Goal: Task Accomplishment & Management: Use online tool/utility

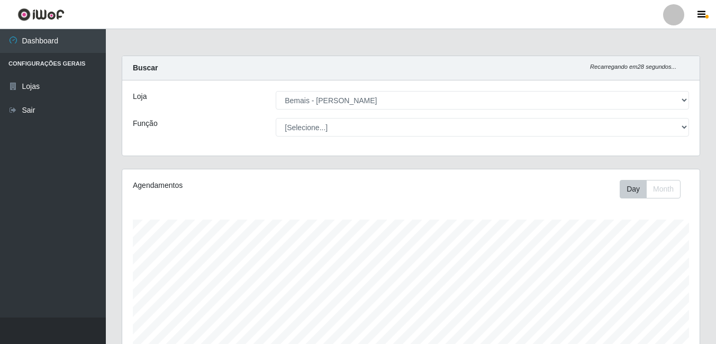
select select "230"
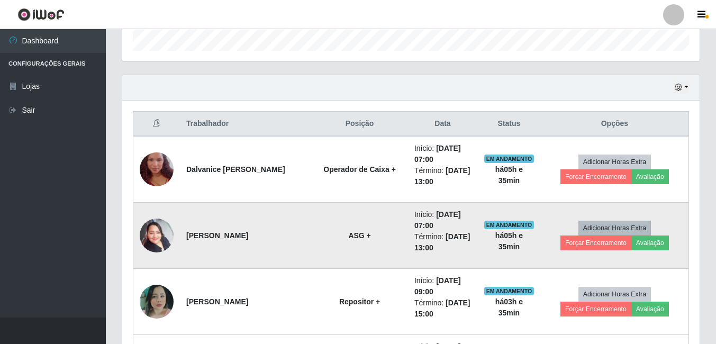
scroll to position [345, 0]
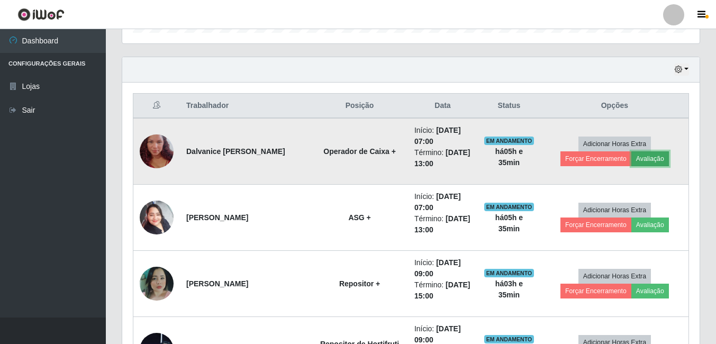
click at [645, 163] on button "Avaliação" at bounding box center [650, 158] width 38 height 15
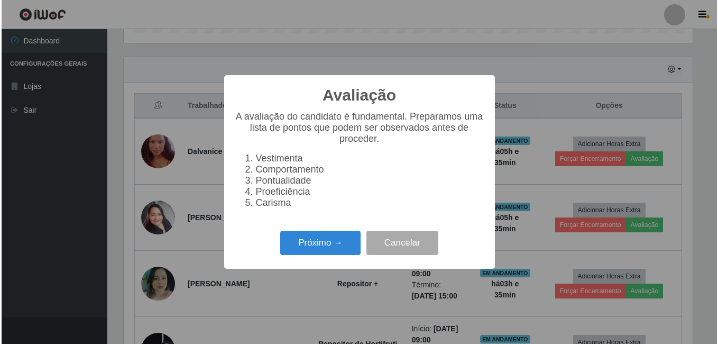
scroll to position [220, 572]
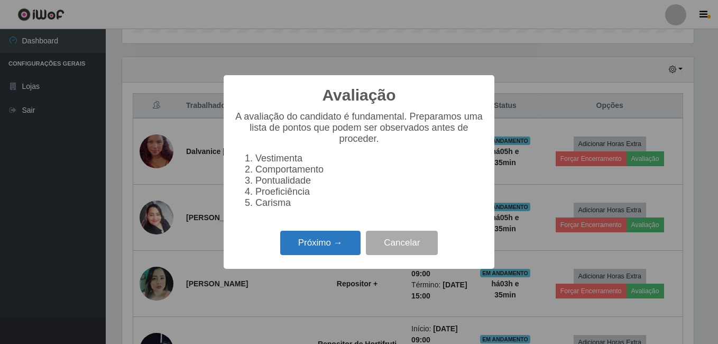
click at [350, 255] on button "Próximo →" at bounding box center [320, 243] width 80 height 25
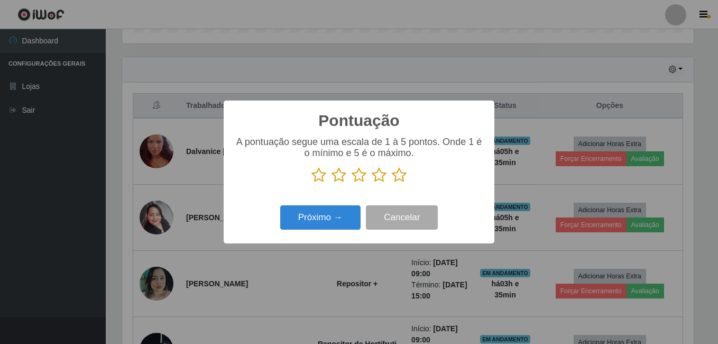
scroll to position [528710, 528358]
click at [395, 175] on icon at bounding box center [399, 175] width 15 height 16
click at [392, 183] on input "radio" at bounding box center [392, 183] width 0 height 0
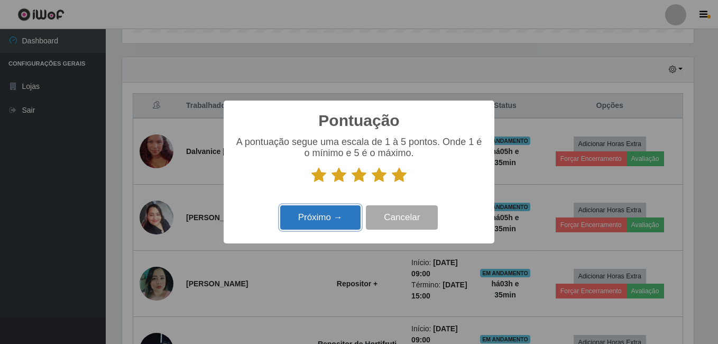
click at [328, 221] on button "Próximo →" at bounding box center [320, 217] width 80 height 25
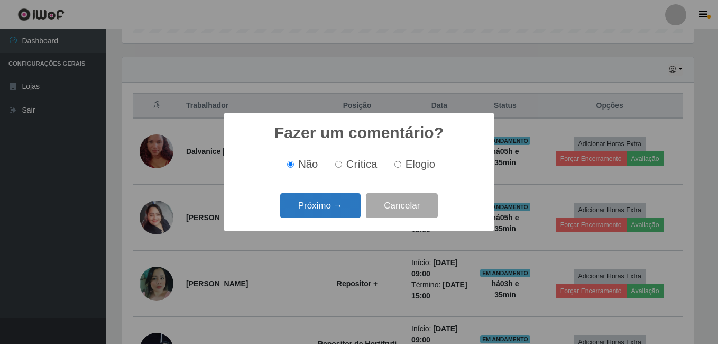
click at [320, 212] on button "Próximo →" at bounding box center [320, 205] width 80 height 25
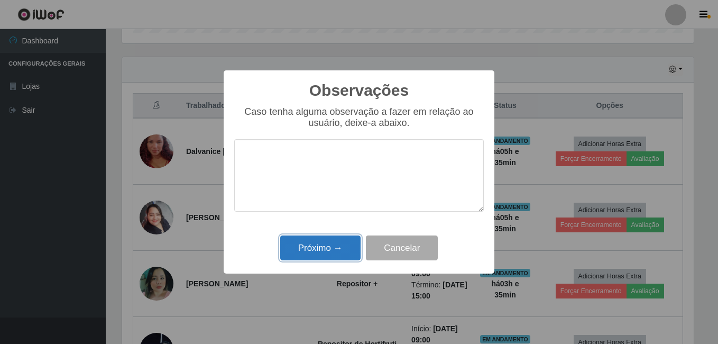
click at [331, 246] on button "Próximo →" at bounding box center [320, 247] width 80 height 25
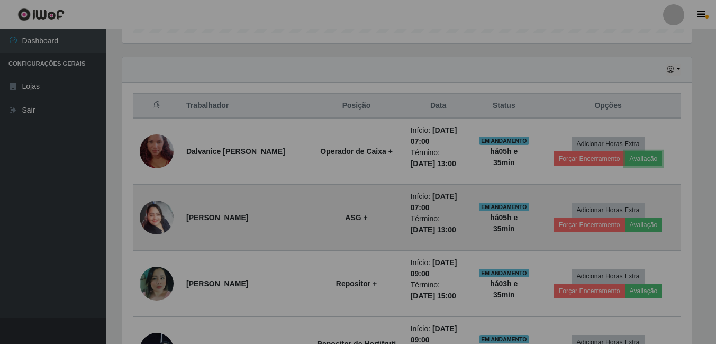
scroll to position [220, 577]
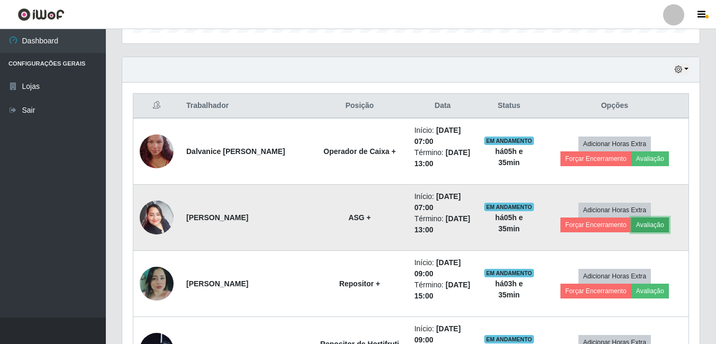
click at [659, 229] on button "Avaliação" at bounding box center [650, 224] width 38 height 15
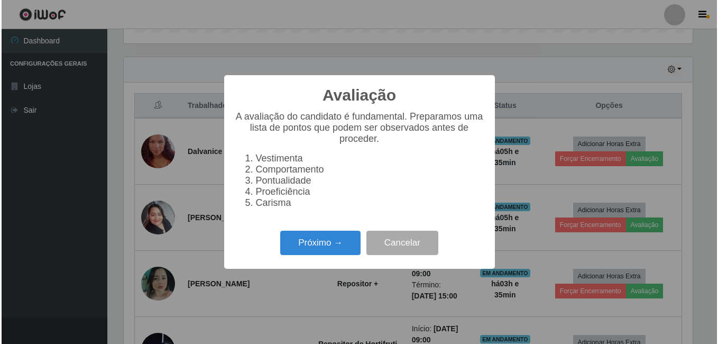
scroll to position [220, 572]
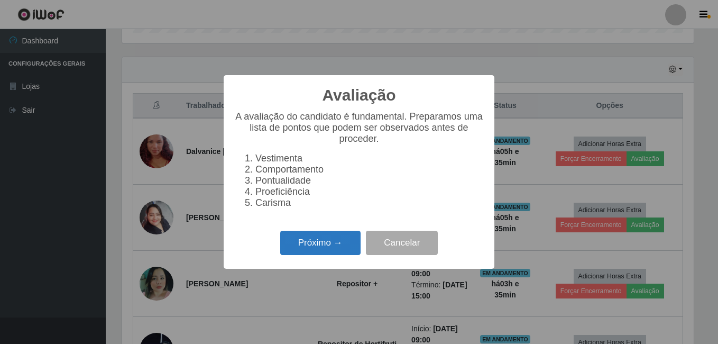
click at [348, 236] on button "Próximo →" at bounding box center [320, 243] width 80 height 25
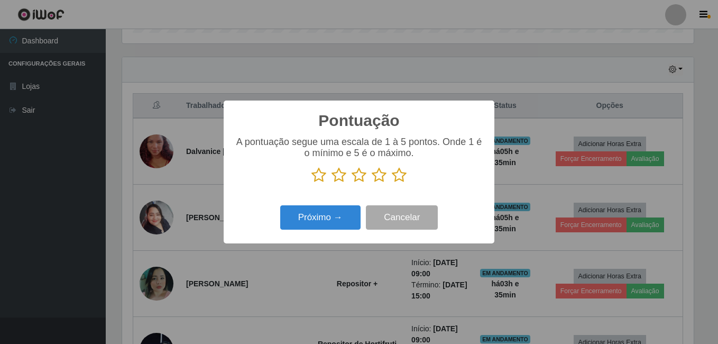
scroll to position [528710, 528358]
click at [403, 178] on icon at bounding box center [399, 175] width 15 height 16
click at [392, 183] on input "radio" at bounding box center [392, 183] width 0 height 0
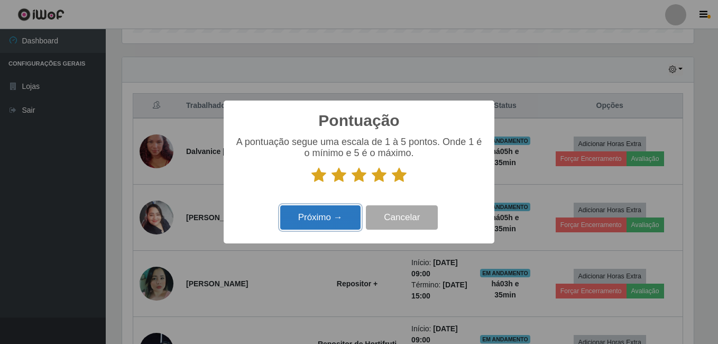
click at [346, 214] on button "Próximo →" at bounding box center [320, 217] width 80 height 25
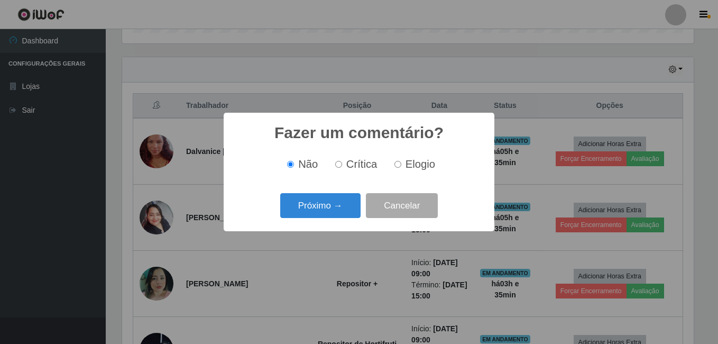
click at [326, 209] on button "Próximo →" at bounding box center [320, 205] width 80 height 25
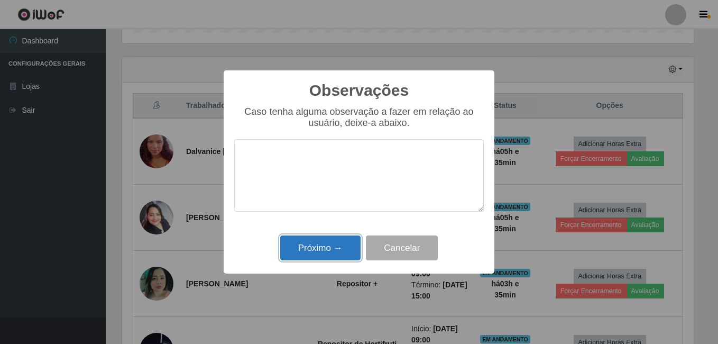
click at [337, 246] on button "Próximo →" at bounding box center [320, 247] width 80 height 25
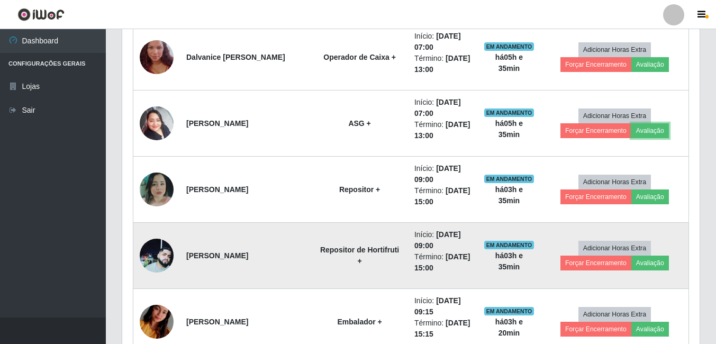
scroll to position [451, 0]
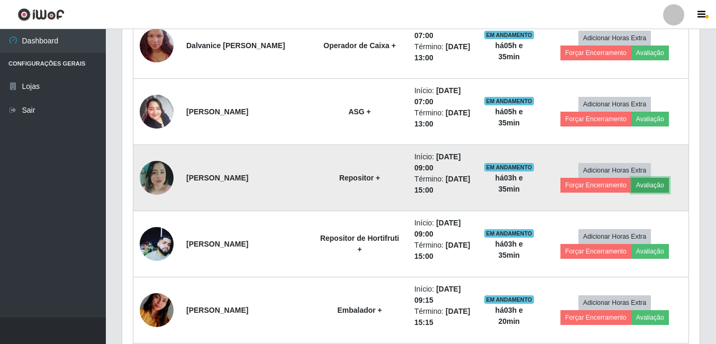
click at [656, 182] on button "Avaliação" at bounding box center [650, 185] width 38 height 15
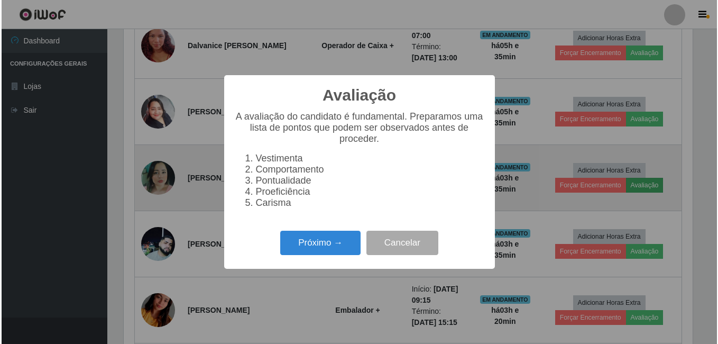
scroll to position [220, 572]
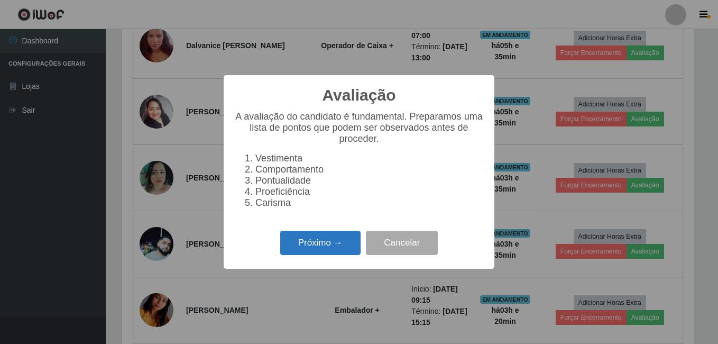
click at [359, 245] on button "Próximo →" at bounding box center [320, 243] width 80 height 25
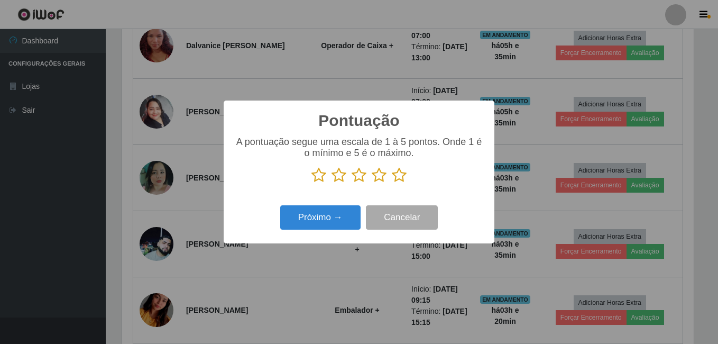
click at [401, 178] on icon at bounding box center [399, 175] width 15 height 16
click at [392, 183] on input "radio" at bounding box center [392, 183] width 0 height 0
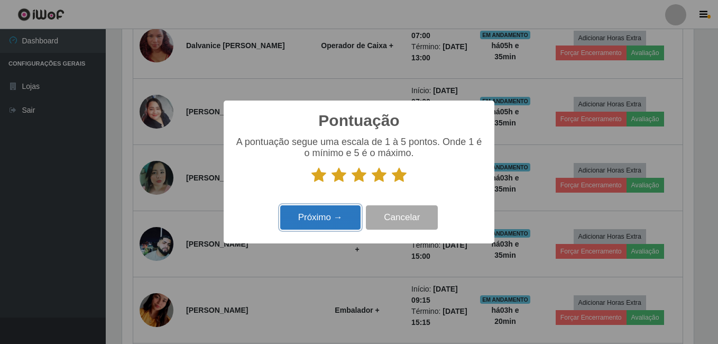
click at [310, 226] on button "Próximo →" at bounding box center [320, 217] width 80 height 25
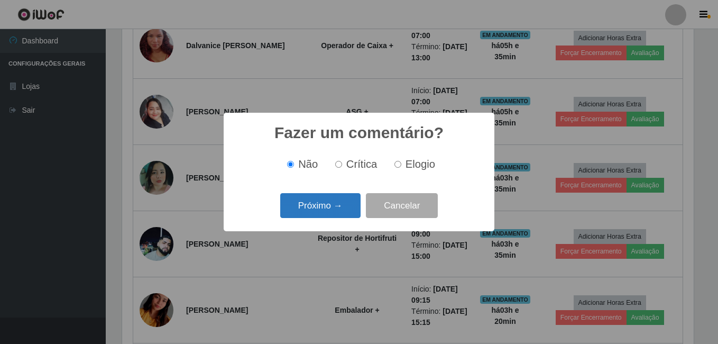
click at [314, 209] on button "Próximo →" at bounding box center [320, 205] width 80 height 25
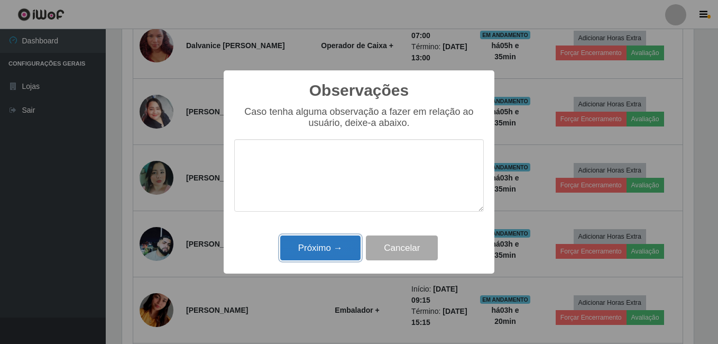
click at [337, 240] on button "Próximo →" at bounding box center [320, 247] width 80 height 25
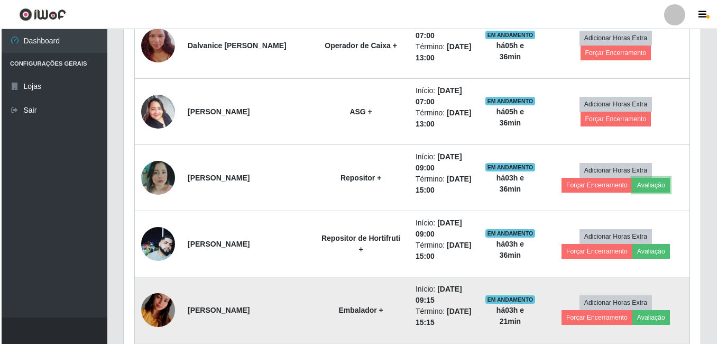
scroll to position [504, 0]
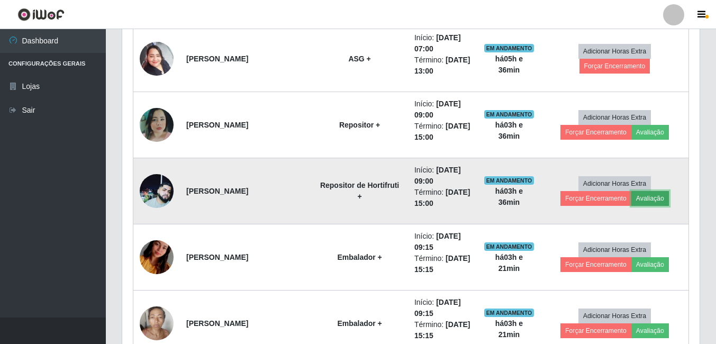
click at [661, 197] on button "Avaliação" at bounding box center [650, 198] width 38 height 15
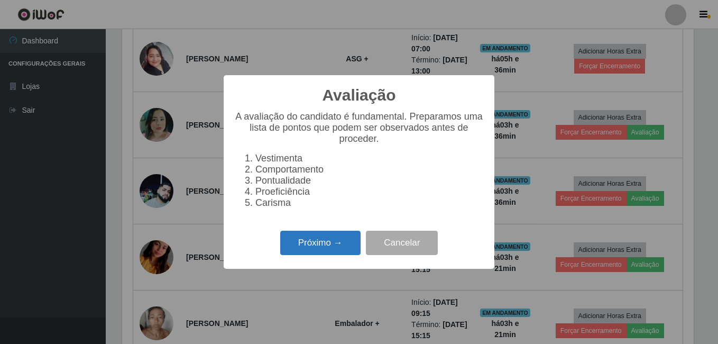
click at [339, 242] on button "Próximo →" at bounding box center [320, 243] width 80 height 25
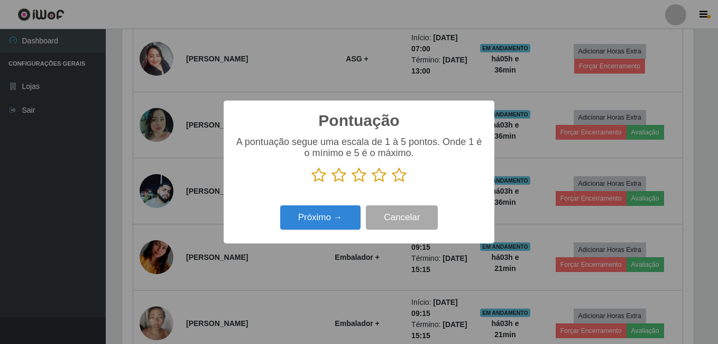
click at [395, 177] on icon at bounding box center [399, 175] width 15 height 16
click at [392, 183] on input "radio" at bounding box center [392, 183] width 0 height 0
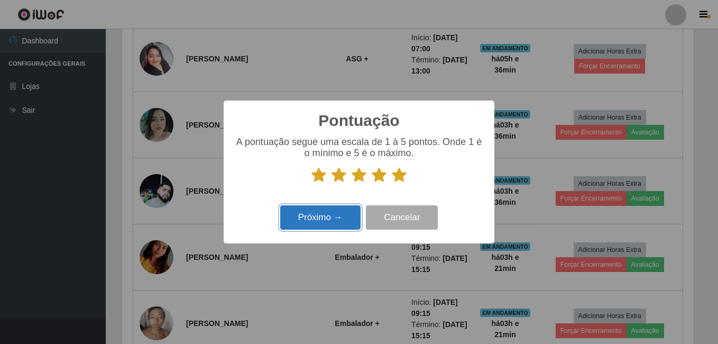
click at [330, 215] on button "Próximo →" at bounding box center [320, 217] width 80 height 25
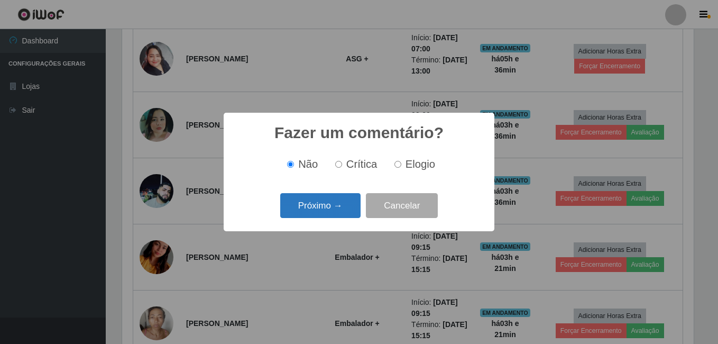
click at [324, 210] on button "Próximo →" at bounding box center [320, 205] width 80 height 25
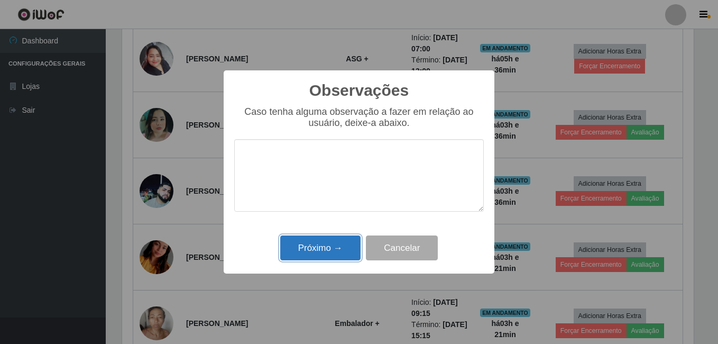
click at [343, 244] on button "Próximo →" at bounding box center [320, 247] width 80 height 25
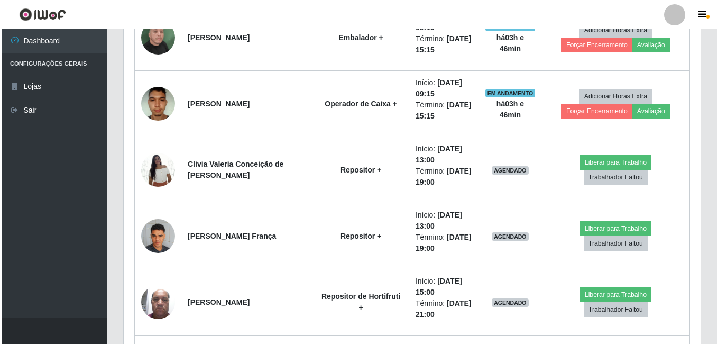
scroll to position [874, 0]
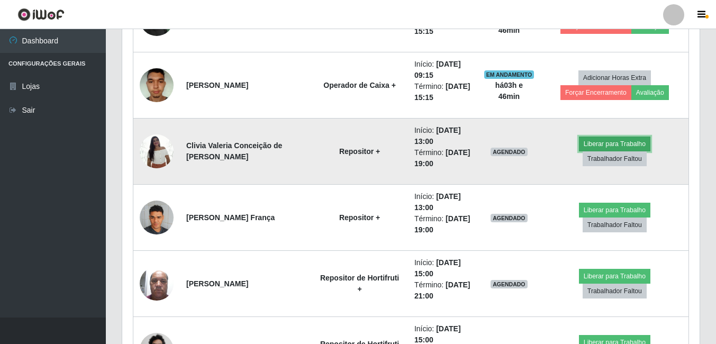
click at [604, 148] on button "Liberar para Trabalho" at bounding box center [614, 143] width 71 height 15
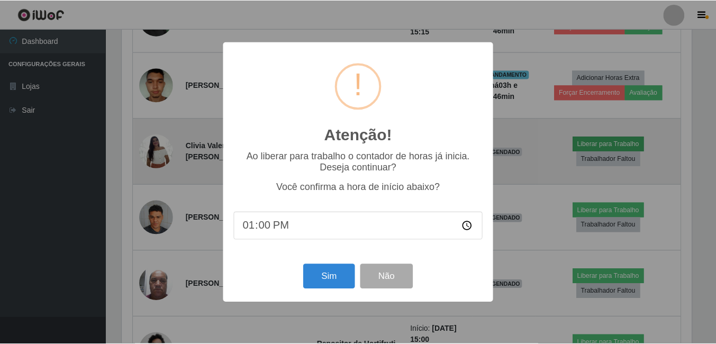
scroll to position [220, 572]
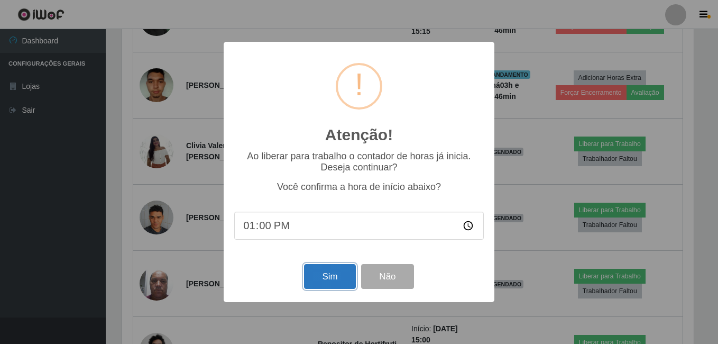
click at [332, 282] on button "Sim" at bounding box center [329, 276] width 51 height 25
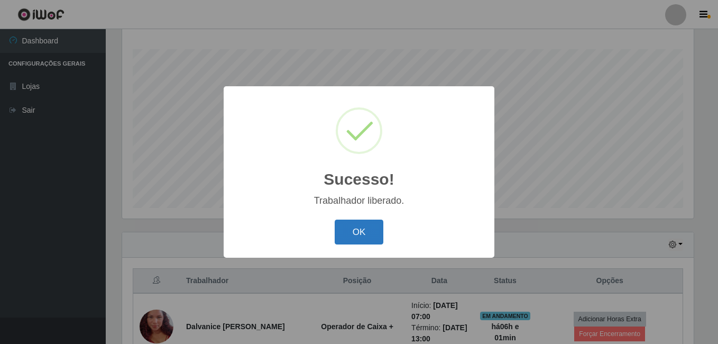
click at [357, 226] on button "OK" at bounding box center [359, 232] width 49 height 25
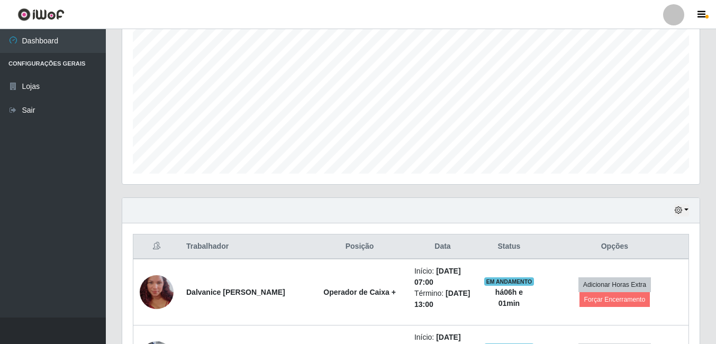
scroll to position [223, 0]
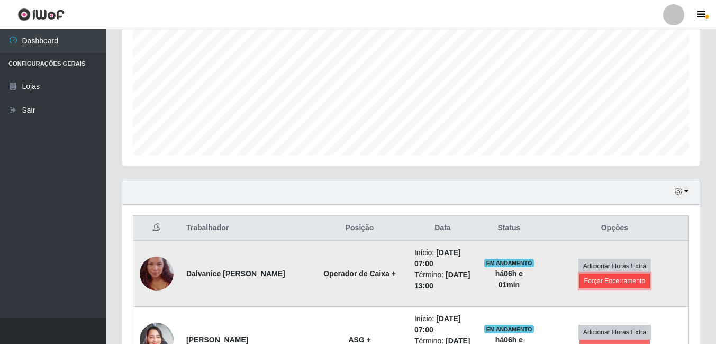
click at [611, 286] on button "Forçar Encerramento" at bounding box center [614, 280] width 71 height 15
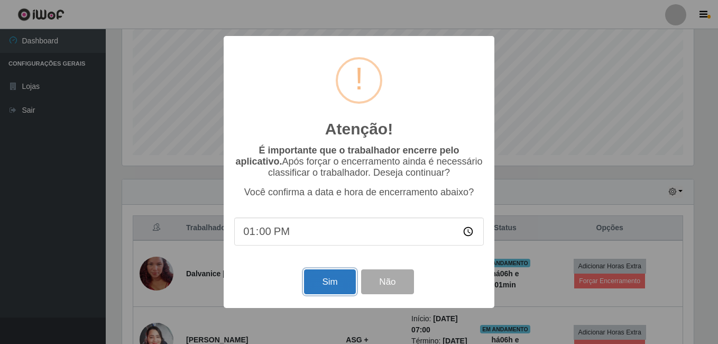
click at [340, 286] on button "Sim" at bounding box center [329, 281] width 51 height 25
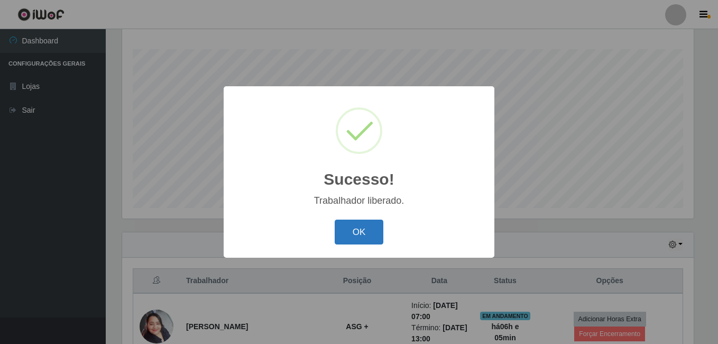
click at [354, 240] on button "OK" at bounding box center [359, 232] width 49 height 25
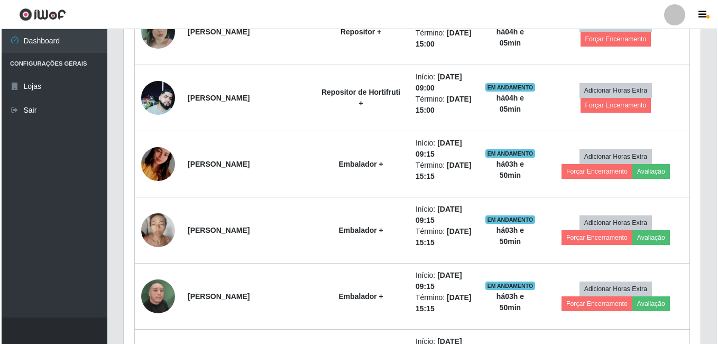
scroll to position [319, 0]
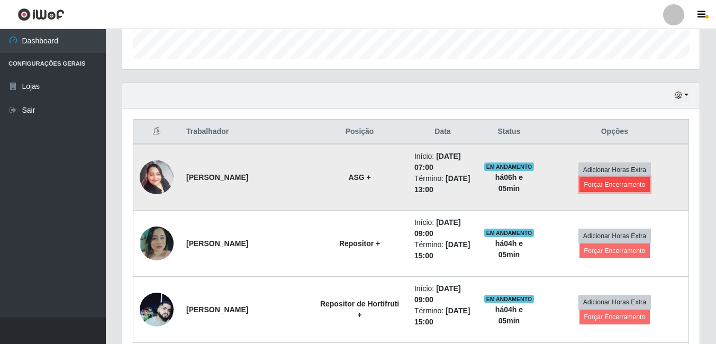
click at [618, 184] on button "Forçar Encerramento" at bounding box center [614, 184] width 71 height 15
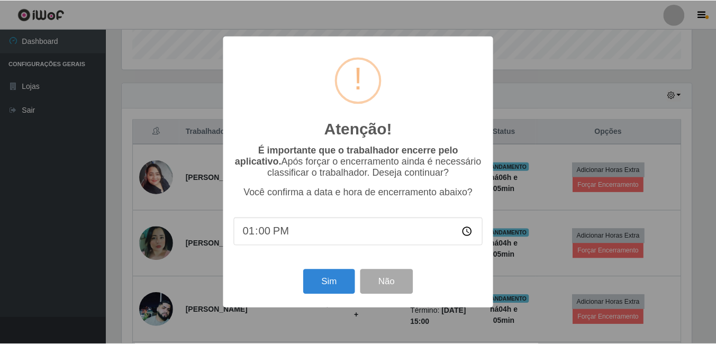
scroll to position [220, 572]
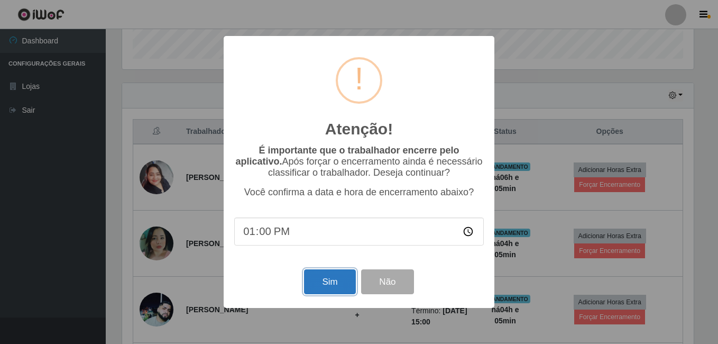
click at [322, 285] on button "Sim" at bounding box center [329, 281] width 51 height 25
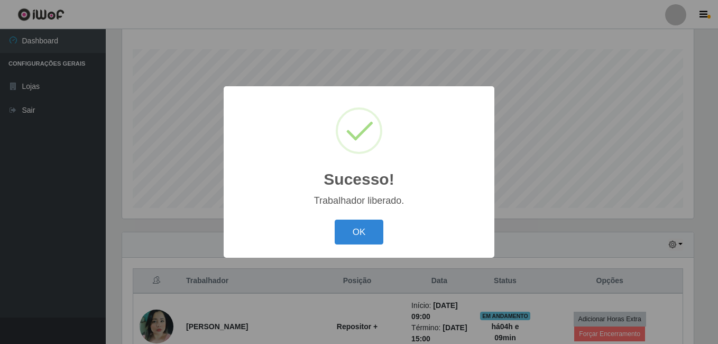
click at [335, 220] on button "OK" at bounding box center [359, 232] width 49 height 25
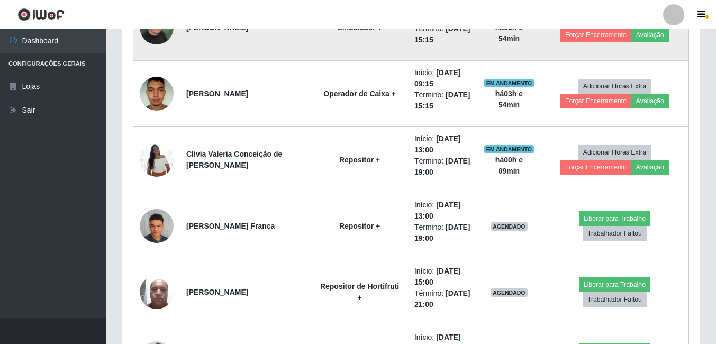
scroll to position [752, 0]
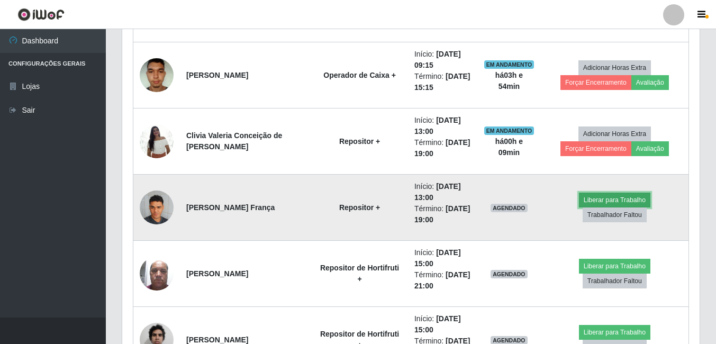
click at [579, 204] on button "Liberar para Trabalho" at bounding box center [614, 200] width 71 height 15
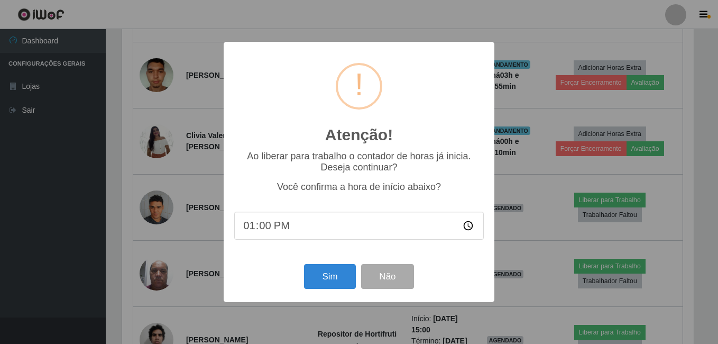
click at [268, 230] on input "13:00" at bounding box center [359, 226] width 250 height 28
type input "13:10"
click at [332, 275] on button "Sim" at bounding box center [329, 276] width 51 height 25
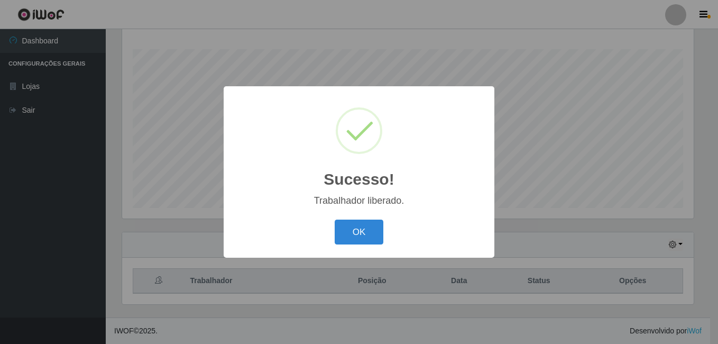
click at [335, 220] on button "OK" at bounding box center [359, 232] width 49 height 25
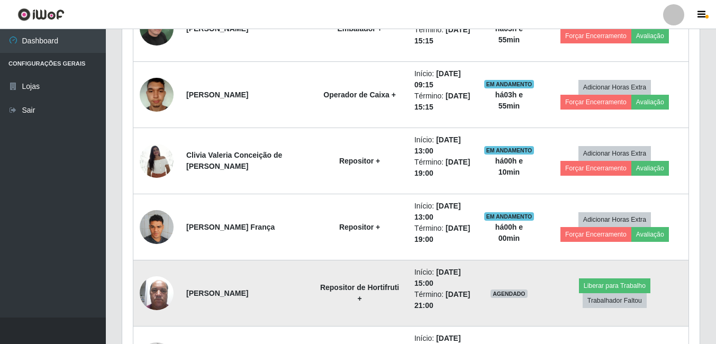
scroll to position [752, 0]
